Goal: Transaction & Acquisition: Subscribe to service/newsletter

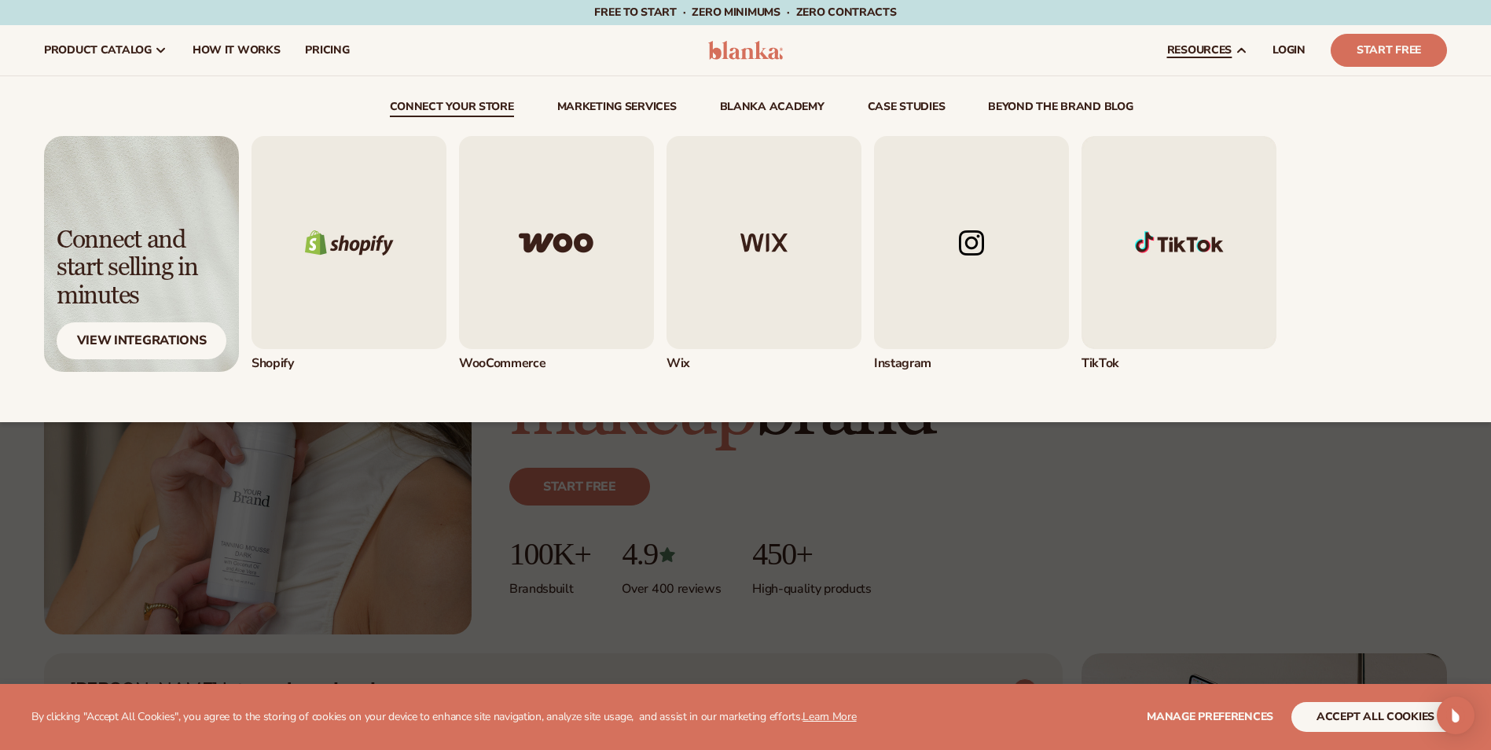
click at [342, 243] on img "1 / 5" at bounding box center [349, 242] width 195 height 213
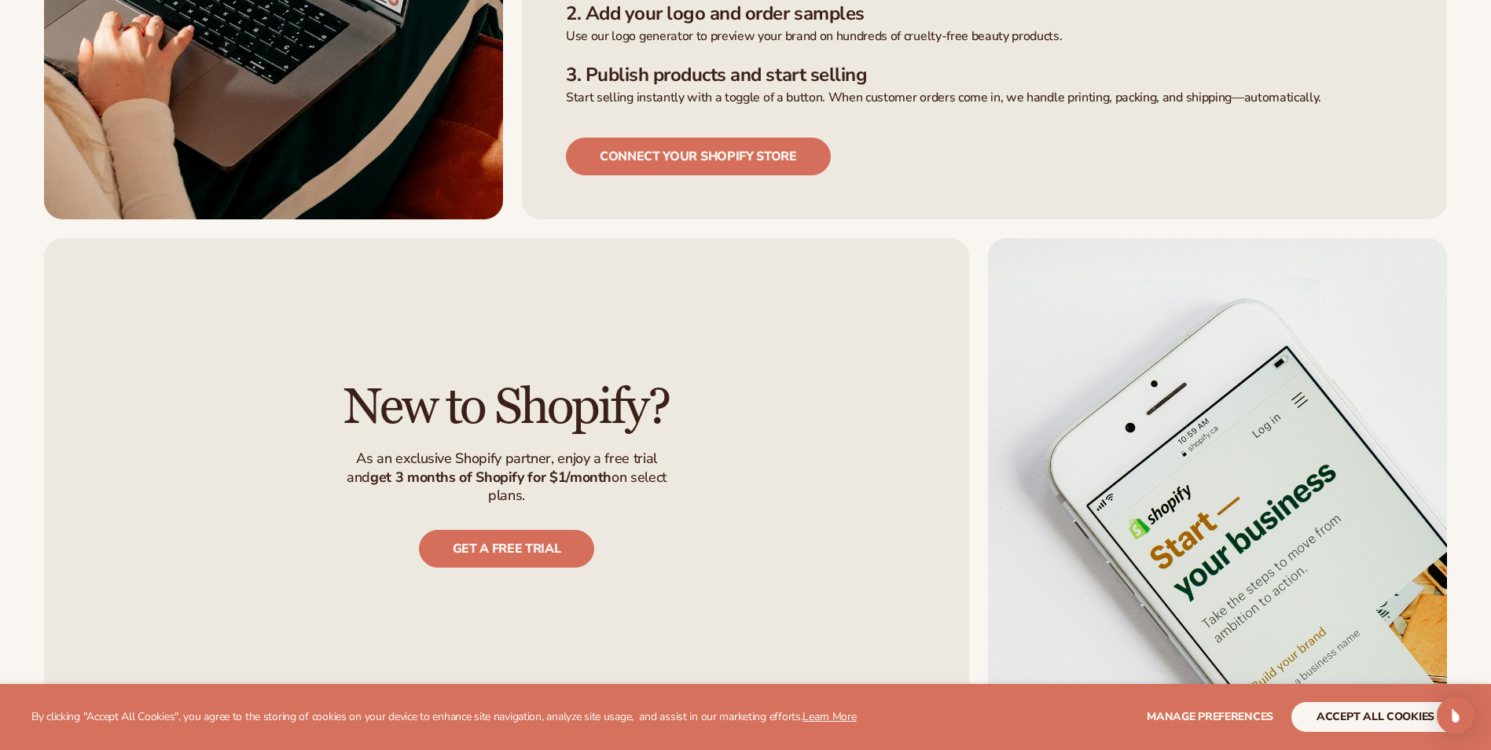
scroll to position [865, 0]
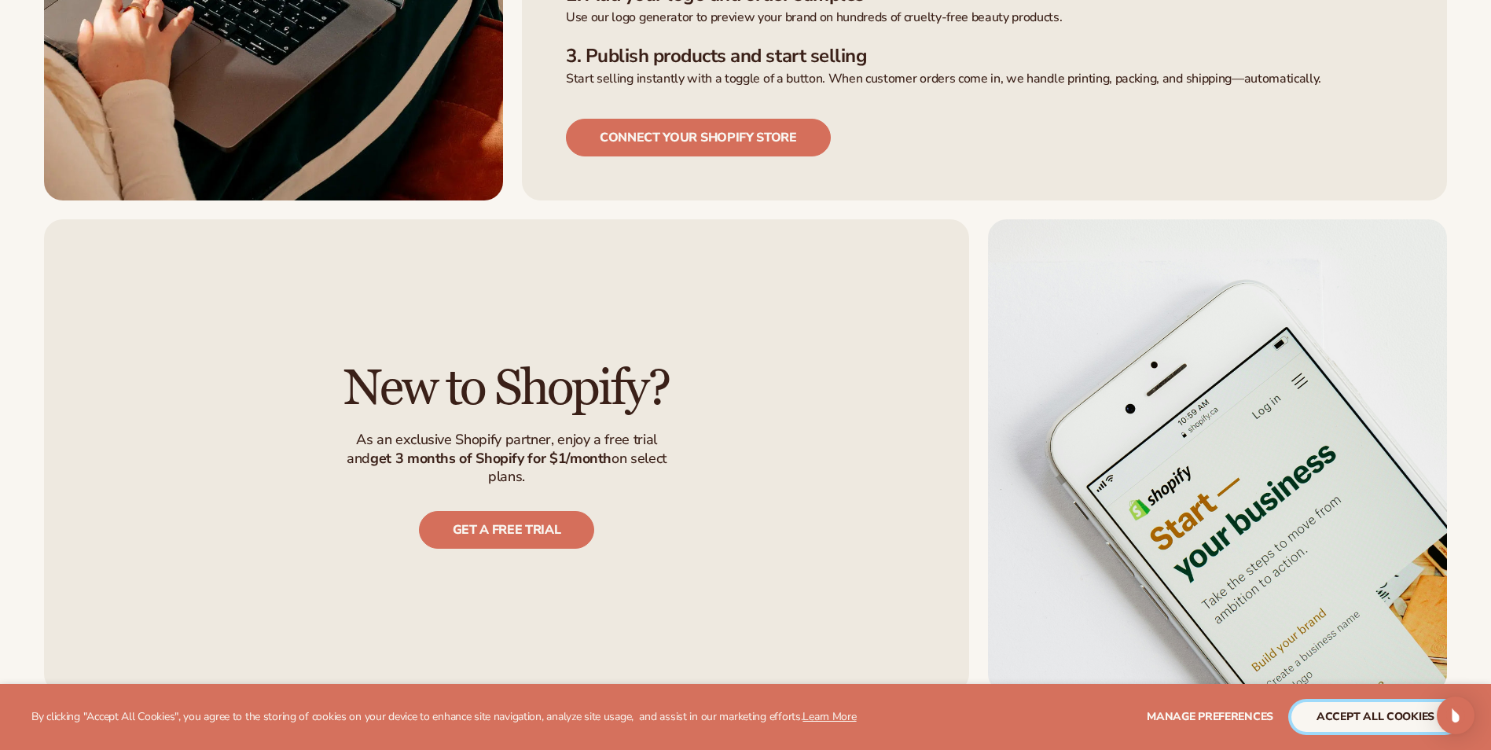
click at [1363, 703] on button "accept all cookies" at bounding box center [1375, 717] width 168 height 30
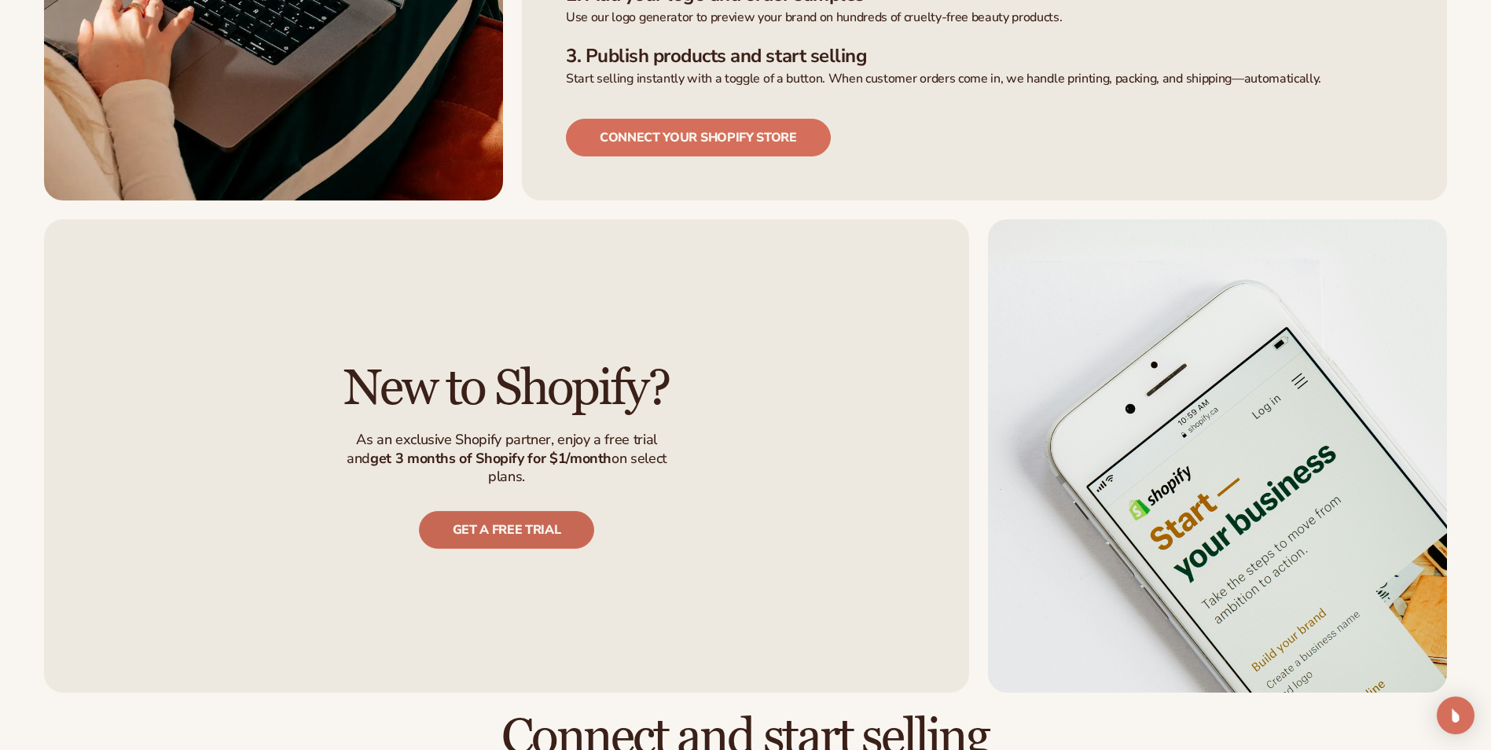
click at [543, 511] on link "get a free trial" at bounding box center [507, 530] width 176 height 38
